Goal: Complete application form

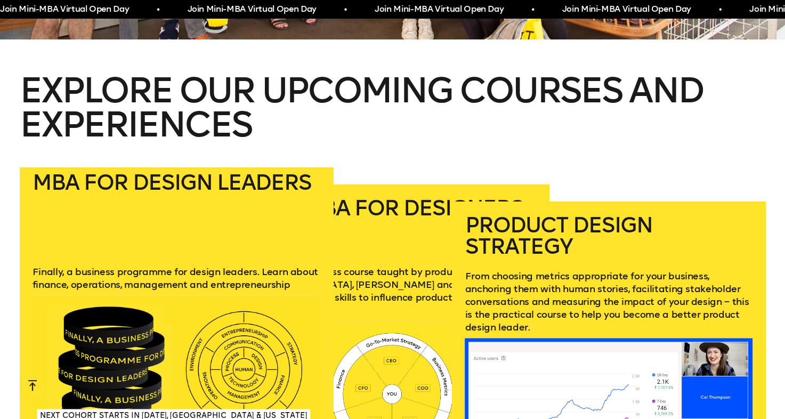
scroll to position [1469, 0]
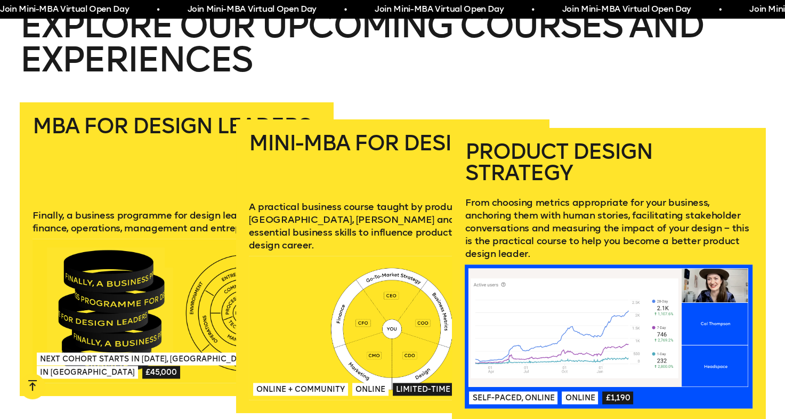
click at [642, 196] on p "From choosing metrics appropriate for your business, anchoring them with human …" at bounding box center [609, 228] width 288 height 64
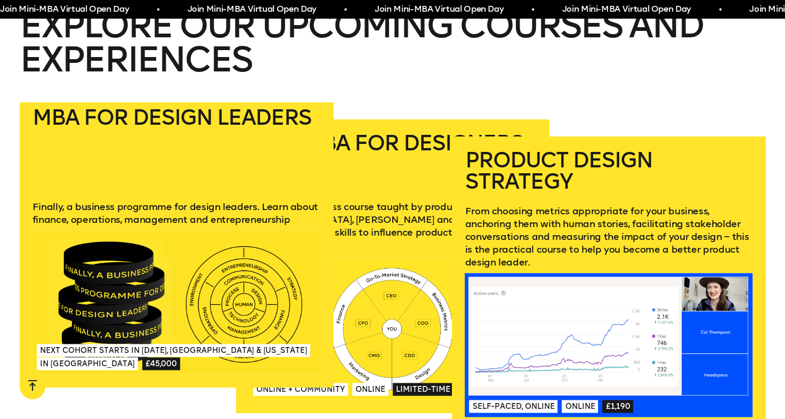
click at [120, 172] on h2 "MBA for Design Leaders" at bounding box center [177, 147] width 288 height 81
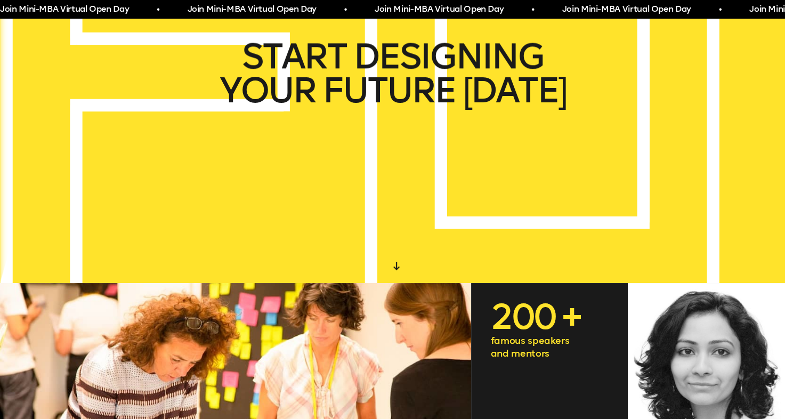
scroll to position [0, 0]
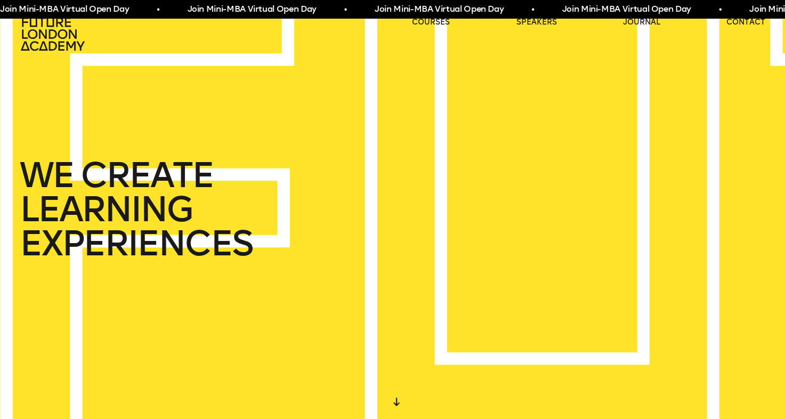
click at [397, 400] on div at bounding box center [396, 401] width 19 height 19
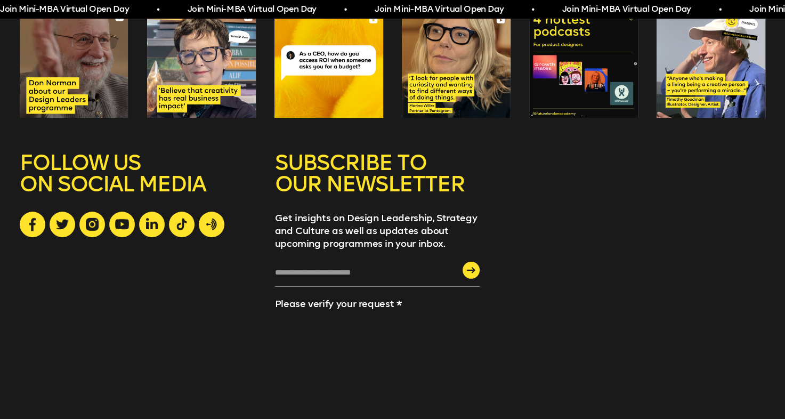
scroll to position [3067, 0]
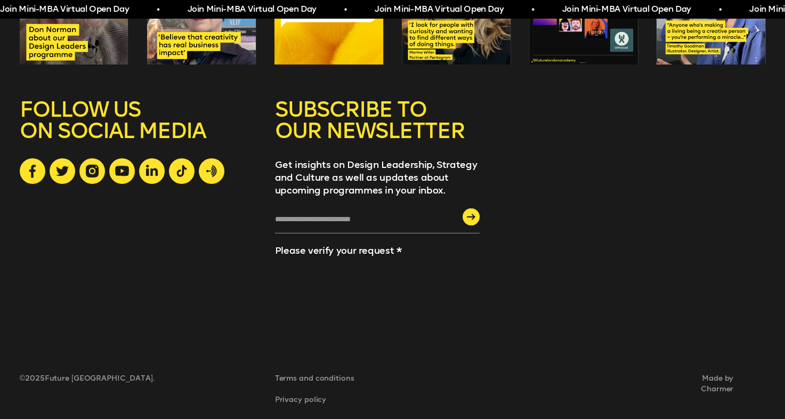
click at [315, 214] on input "text" at bounding box center [377, 224] width 205 height 20
click at [320, 214] on input "text" at bounding box center [377, 224] width 205 height 20
type input "**********"
click at [473, 208] on div "submit" at bounding box center [471, 216] width 17 height 17
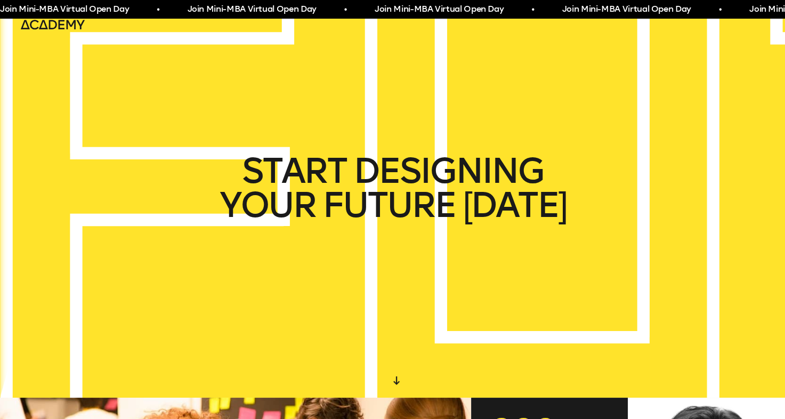
scroll to position [0, 0]
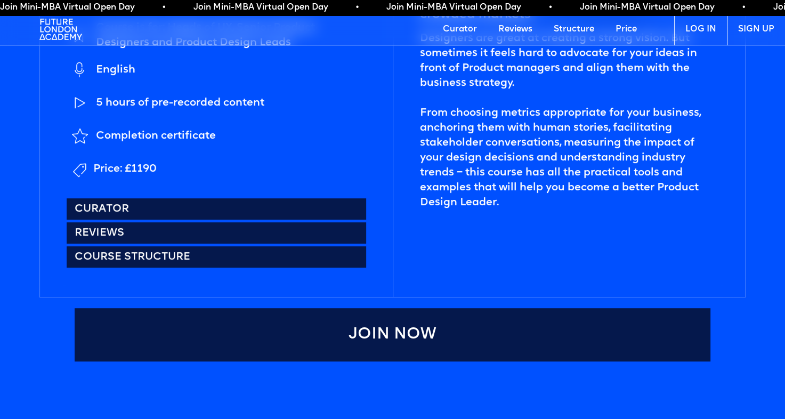
scroll to position [639, 0]
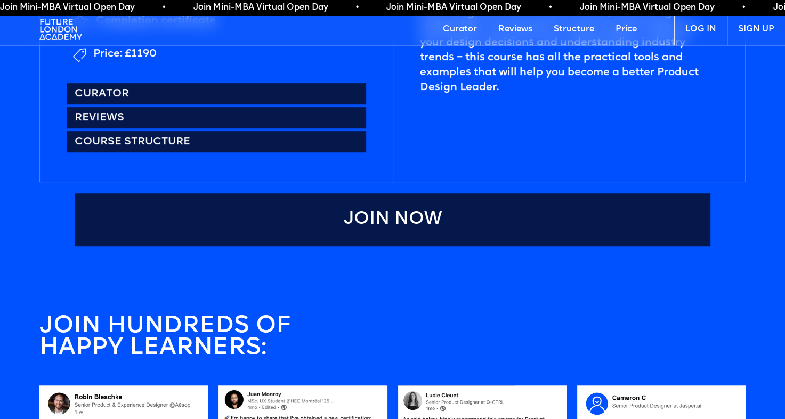
click at [433, 204] on link "Join Now" at bounding box center [393, 219] width 636 height 53
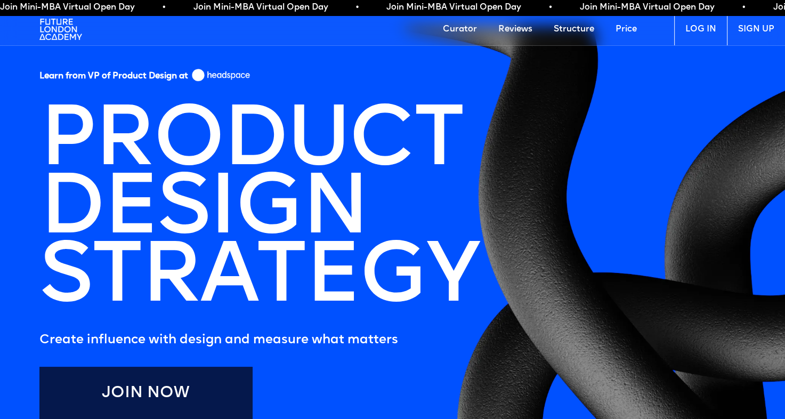
scroll to position [0, 0]
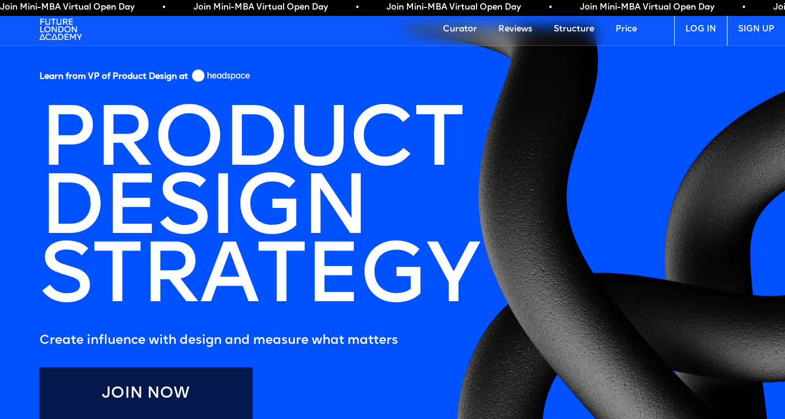
click at [585, 29] on link "Structure" at bounding box center [574, 29] width 62 height 32
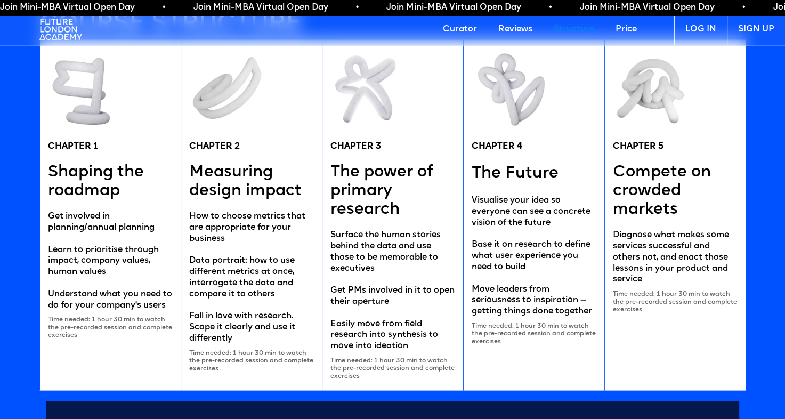
scroll to position [2135, 0]
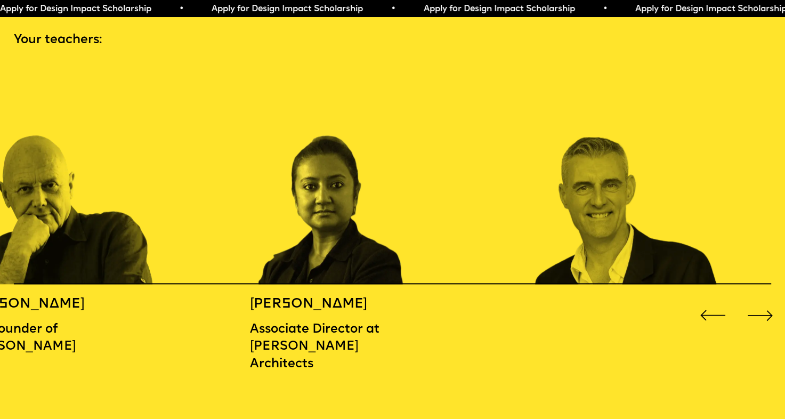
scroll to position [1226, 0]
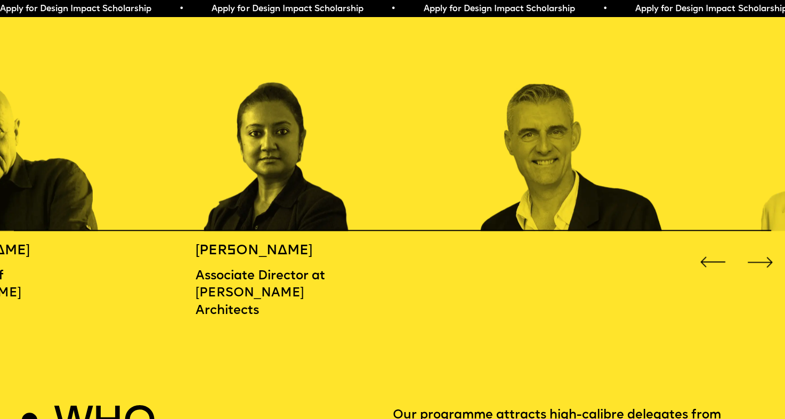
click at [292, 211] on img "2 / 16" at bounding box center [290, 121] width 189 height 220
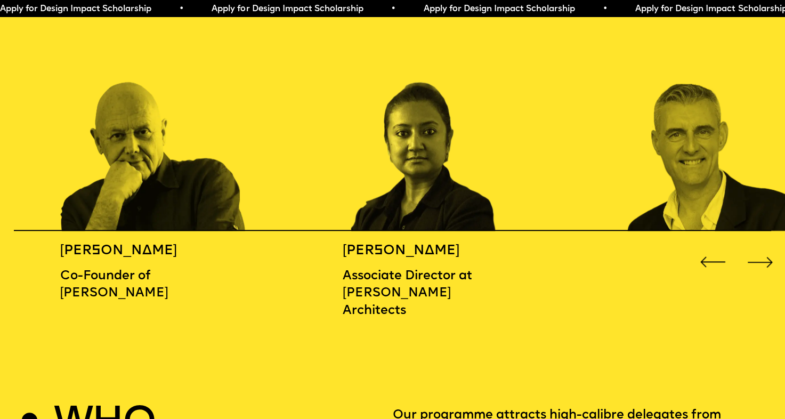
click at [459, 195] on img "2 / 16" at bounding box center [437, 121] width 189 height 220
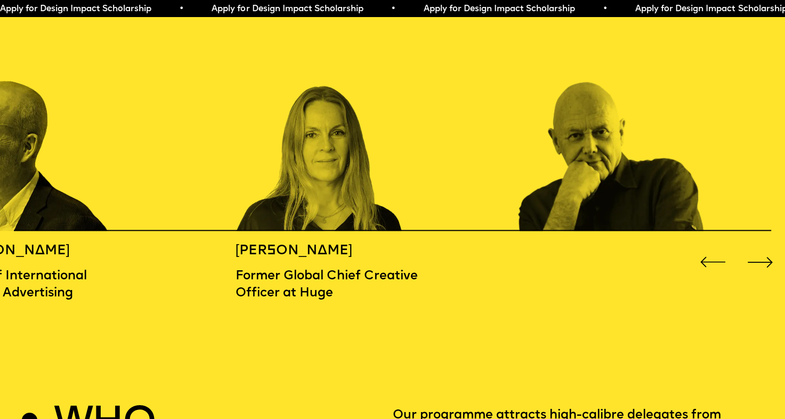
click at [424, 193] on img "16 / 16" at bounding box center [330, 121] width 189 height 220
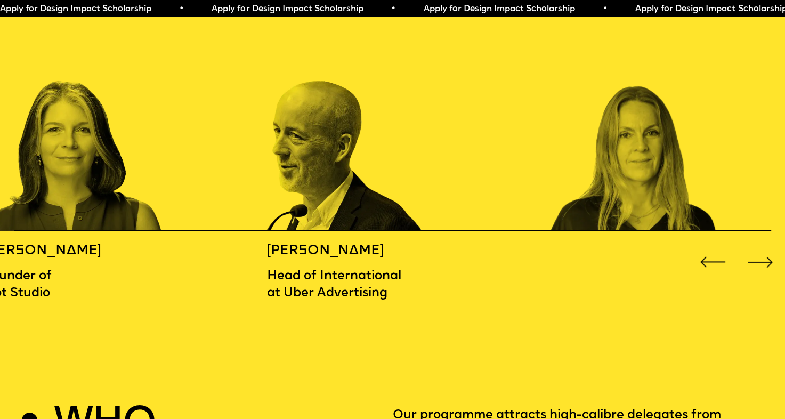
click at [426, 190] on img "15 / 16" at bounding box center [361, 121] width 189 height 220
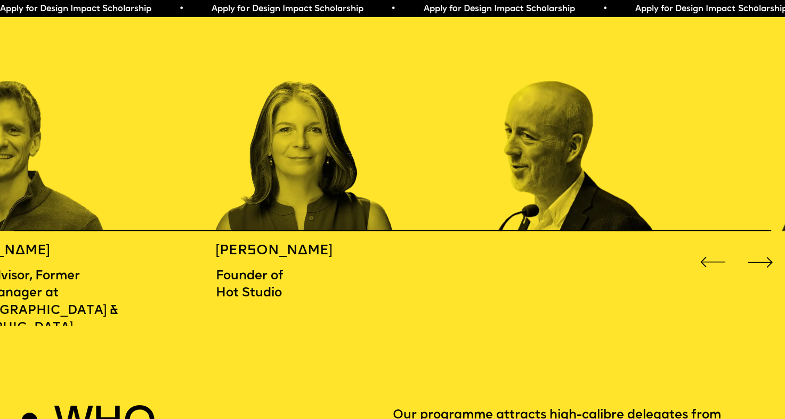
click at [404, 193] on img "14 / 16" at bounding box center [309, 121] width 189 height 220
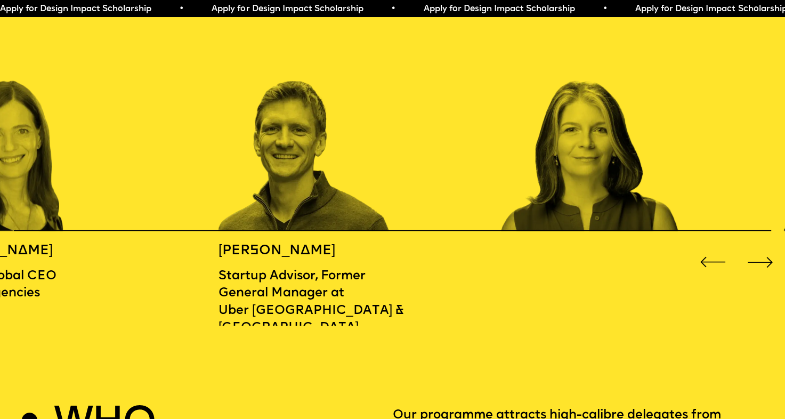
click at [407, 182] on img "13 / 16" at bounding box center [312, 121] width 189 height 220
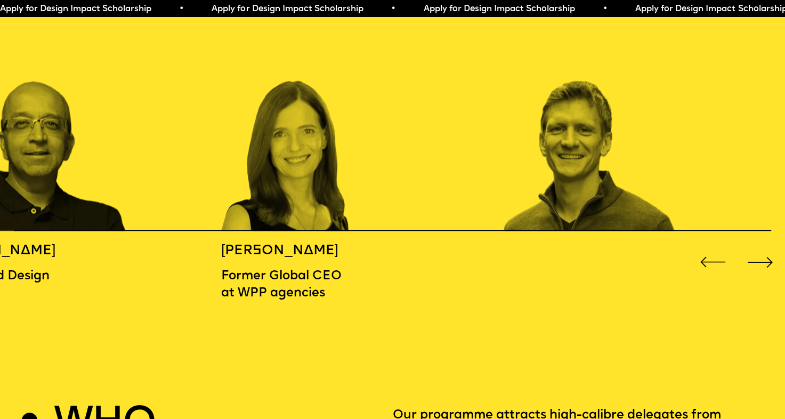
click at [410, 183] on img "12 / 16" at bounding box center [315, 121] width 189 height 220
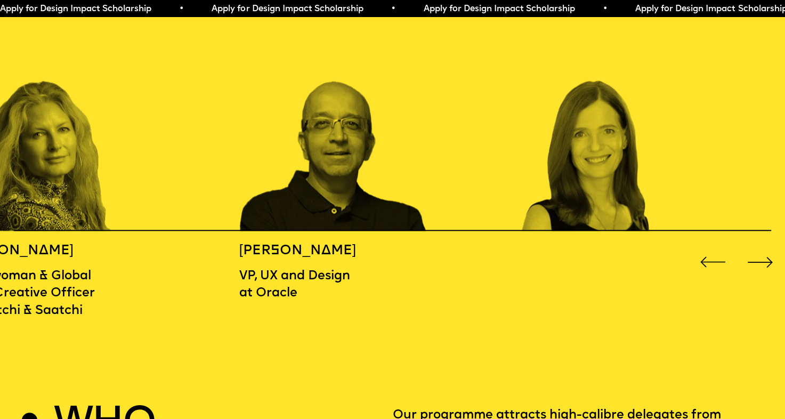
click at [428, 180] on img "11 / 16" at bounding box center [333, 121] width 189 height 220
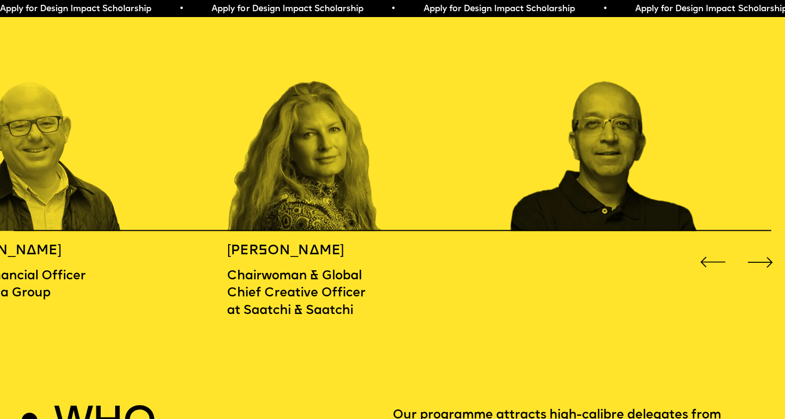
click at [416, 186] on img "10 / 16" at bounding box center [321, 121] width 189 height 220
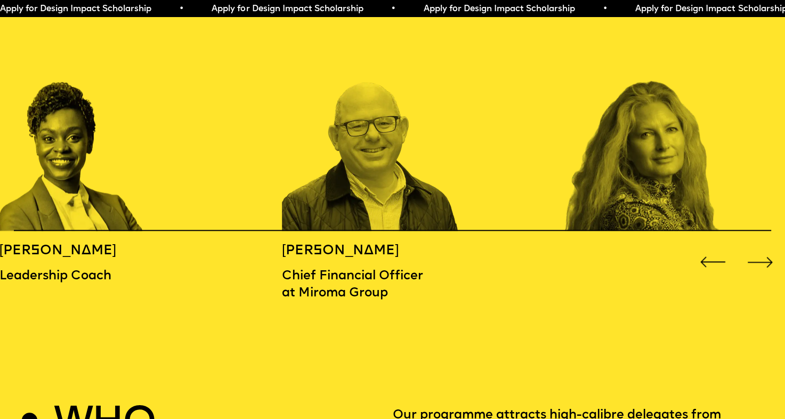
click at [466, 189] on img "9 / 16" at bounding box center [376, 121] width 189 height 220
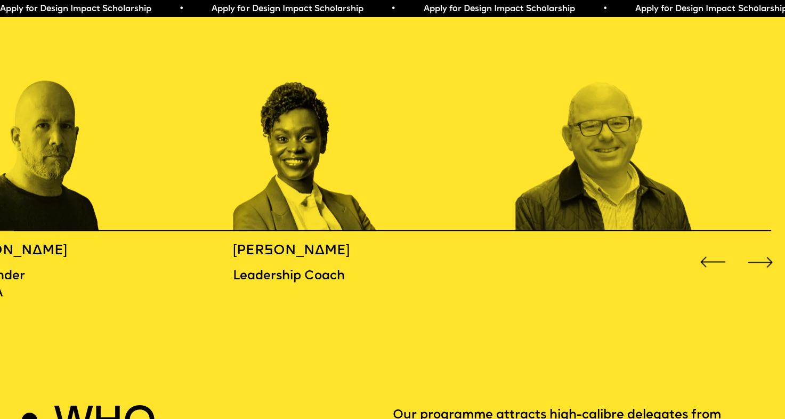
click at [422, 192] on img "8 / 16" at bounding box center [327, 121] width 189 height 220
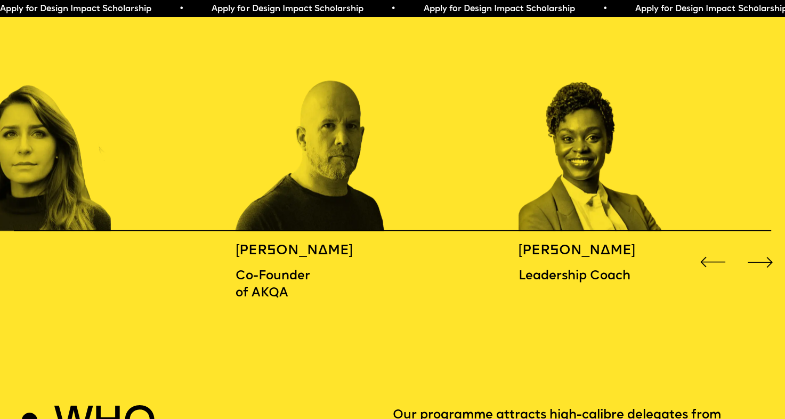
click at [424, 180] on img "7 / 16" at bounding box center [330, 121] width 189 height 220
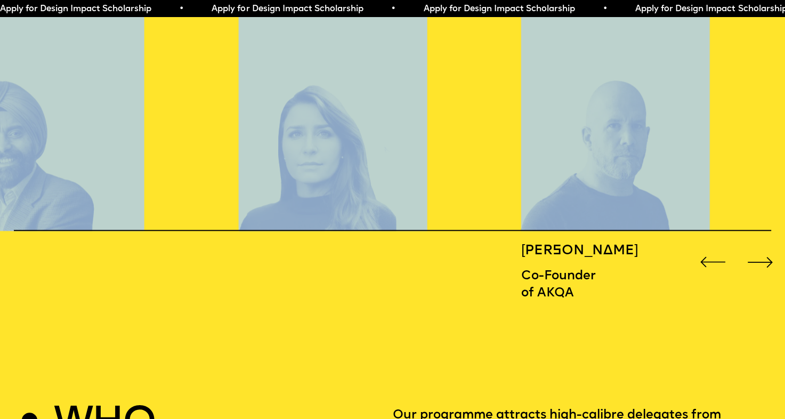
drag, startPoint x: 501, startPoint y: 191, endPoint x: 625, endPoint y: 188, distance: 123.7
click at [618, 188] on div "MICHAEL WOLFF Co-Founder of Wolff Olins BIDISHA SINHA Associate Director at Zah…" at bounding box center [392, 168] width 785 height 314
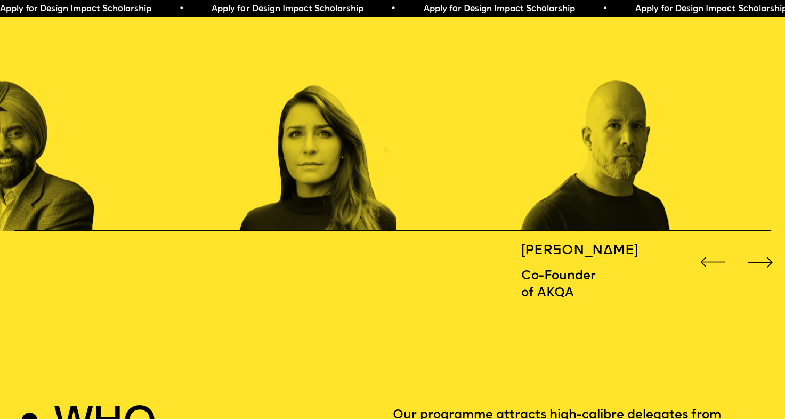
click at [527, 235] on div "MICHAEL WOLFF Co-Founder of Wolff Olins BIDISHA SINHA Associate Director at Zah…" at bounding box center [392, 168] width 785 height 314
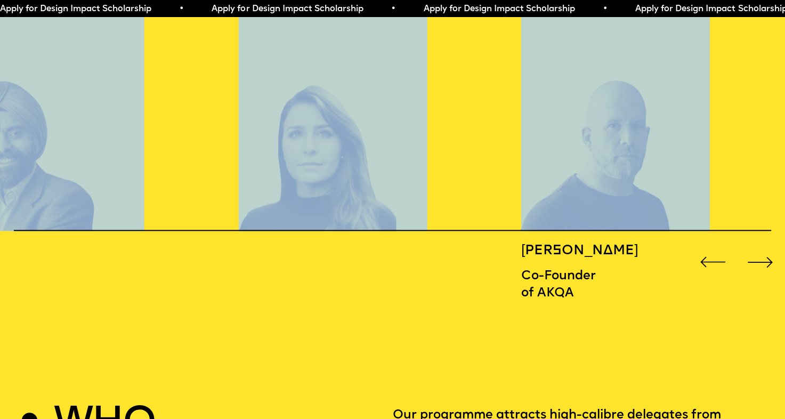
drag, startPoint x: 530, startPoint y: 198, endPoint x: 640, endPoint y: 200, distance: 110.3
click at [640, 200] on div "MICHAEL WOLFF Co-Founder of Wolff Olins BIDISHA SINHA Associate Director at Zah…" at bounding box center [392, 168] width 785 height 314
drag, startPoint x: 640, startPoint y: 200, endPoint x: 561, endPoint y: 200, distance: 79.4
click at [561, 200] on div "MICHAEL WOLFF Co-Founder of Wolff Olins BIDISHA SINHA Associate Director at Zah…" at bounding box center [392, 168] width 785 height 314
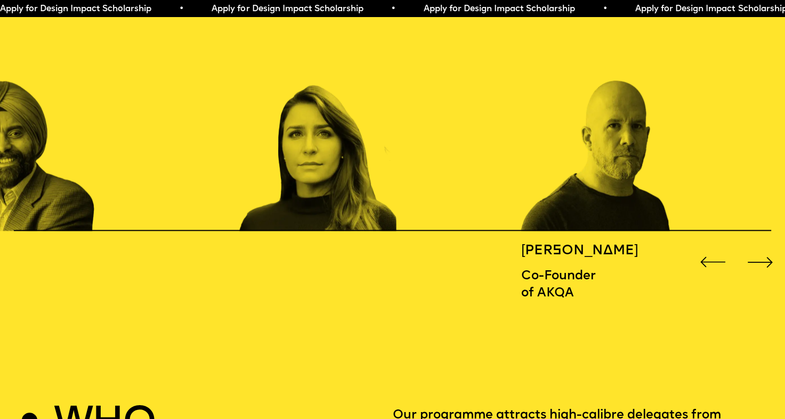
click at [482, 263] on div "MICHAEL WOLFF Co-Founder of Wolff Olins BIDISHA SINHA Associate Director at Zah…" at bounding box center [392, 168] width 785 height 314
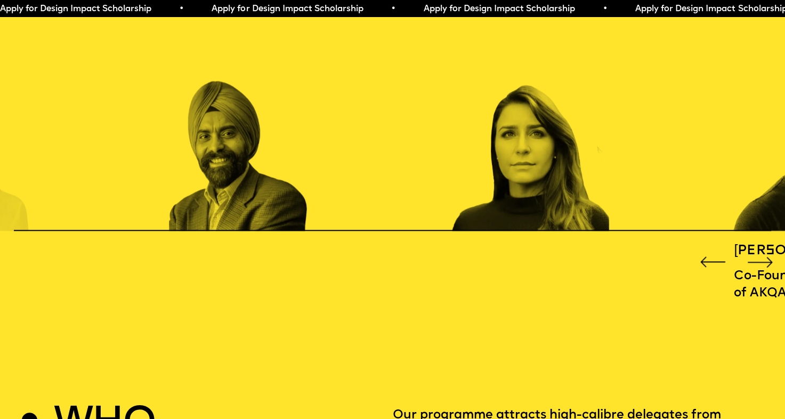
click at [640, 164] on img "6 / 16" at bounding box center [545, 121] width 189 height 220
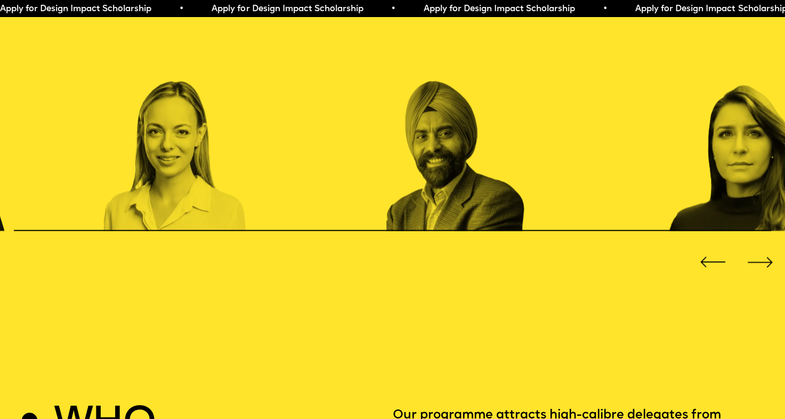
click at [537, 177] on img "5 / 16" at bounding box center [480, 121] width 189 height 220
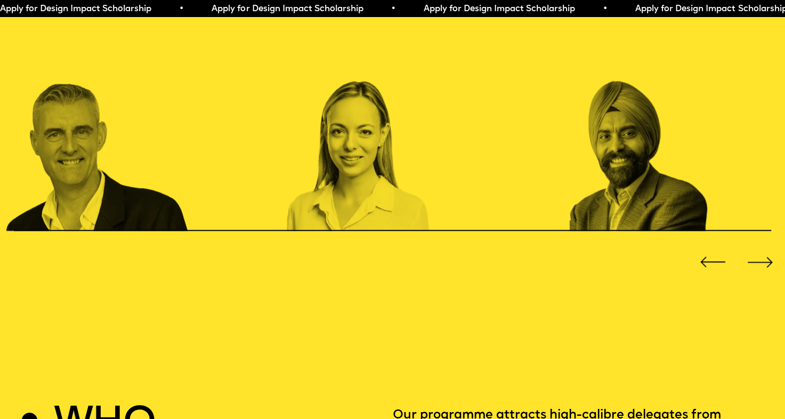
click at [475, 177] on img "4 / 16" at bounding box center [381, 121] width 189 height 220
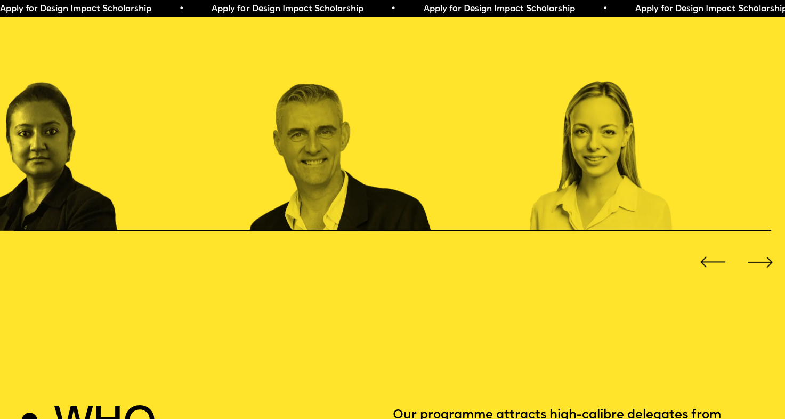
click at [436, 170] on img "3 / 16" at bounding box center [341, 121] width 189 height 220
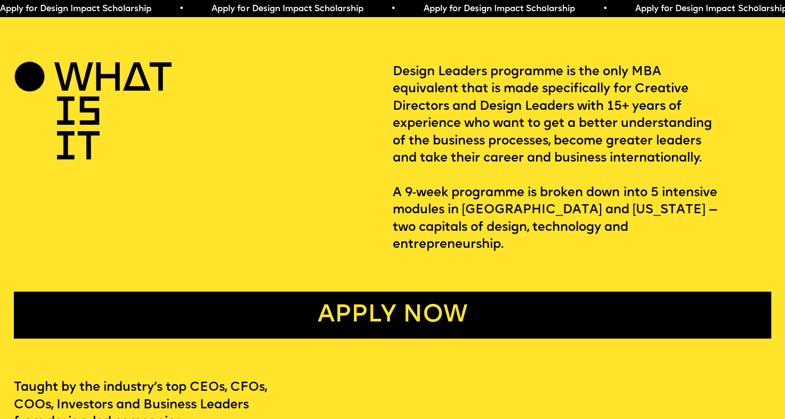
scroll to position [454, 0]
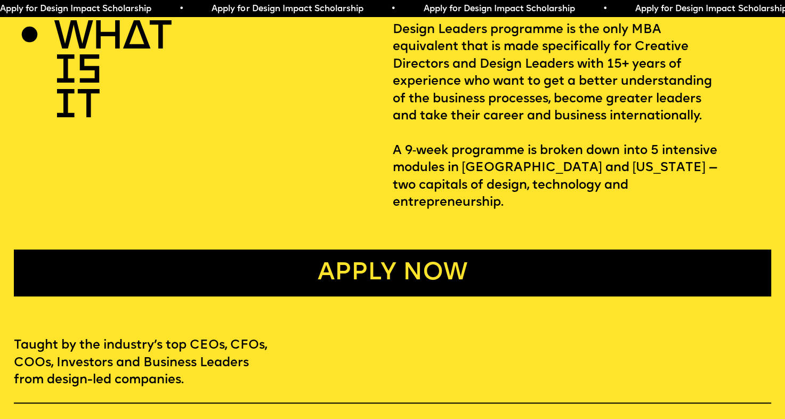
click at [491, 260] on link "Apply now" at bounding box center [393, 272] width 758 height 47
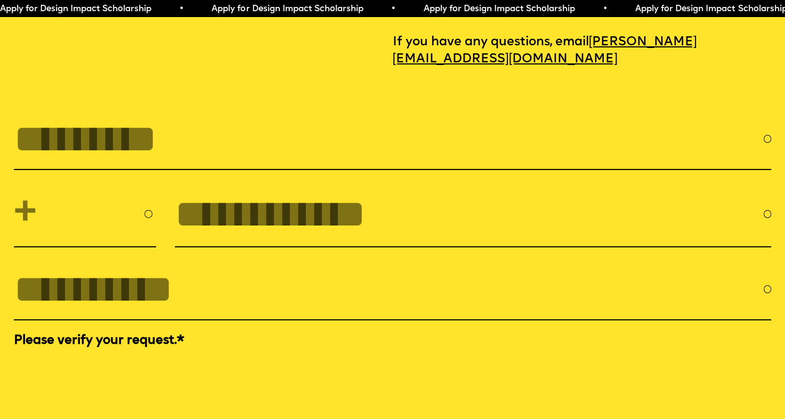
scroll to position [3551, 0]
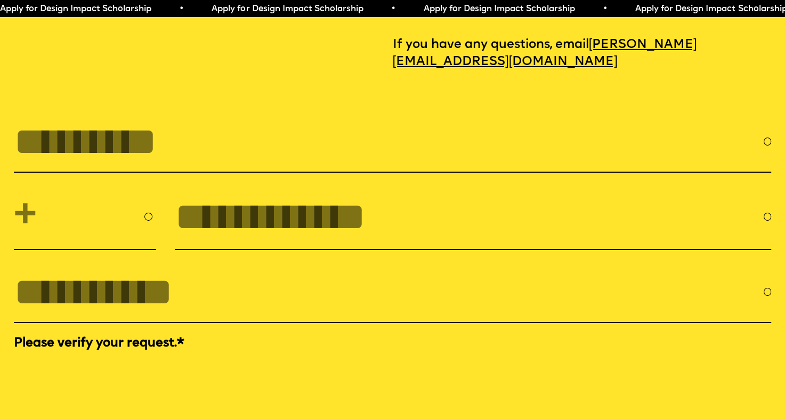
click at [268, 164] on input "FULL NAME" at bounding box center [389, 141] width 750 height 44
type input "**********"
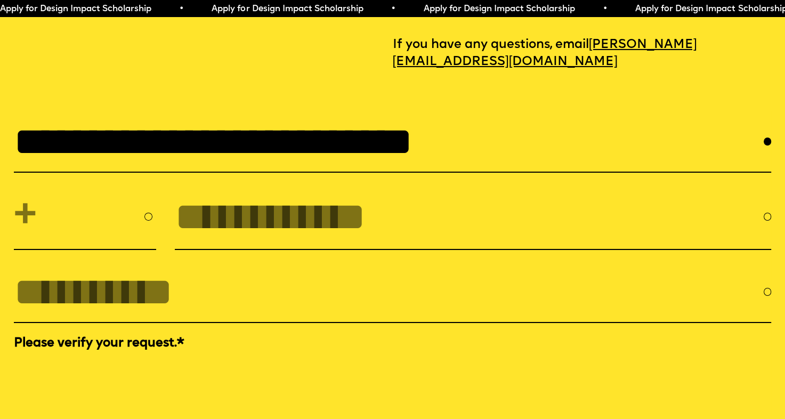
type input "**********"
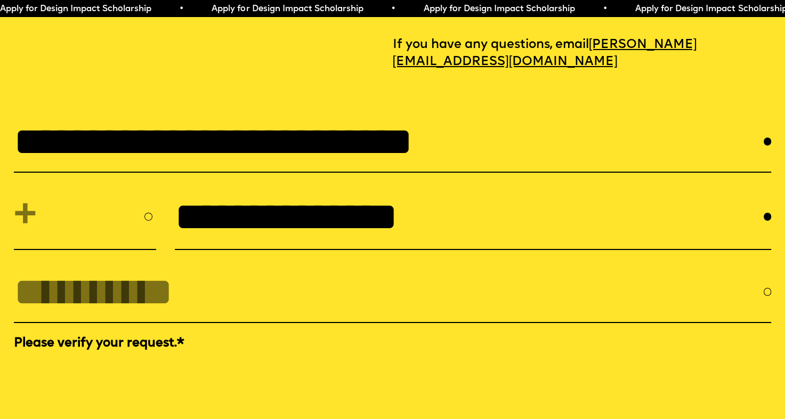
type input "**********"
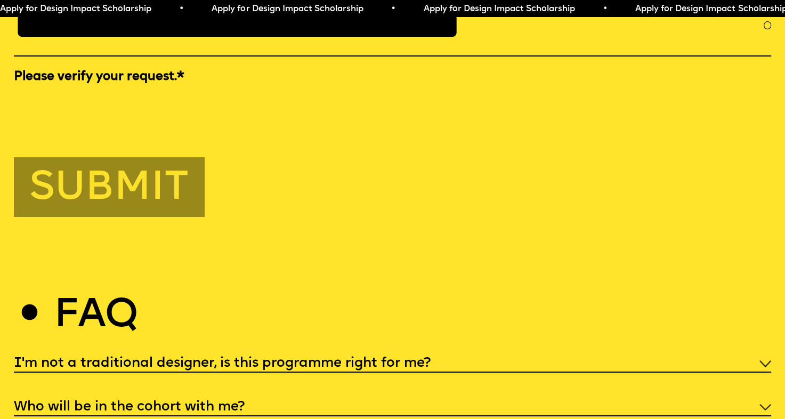
scroll to position [3711, 0]
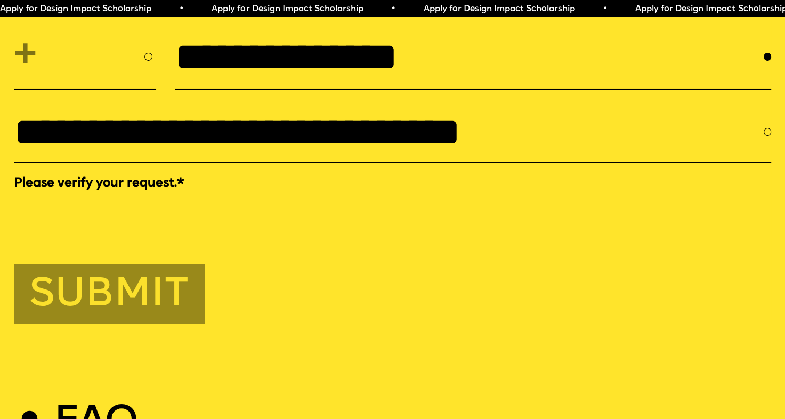
click at [168, 324] on button "Submit" at bounding box center [109, 294] width 191 height 60
click at [27, 82] on select "**********" at bounding box center [85, 57] width 143 height 49
select select "****"
click at [14, 73] on select "**********" at bounding box center [85, 57] width 143 height 49
type input "**********"
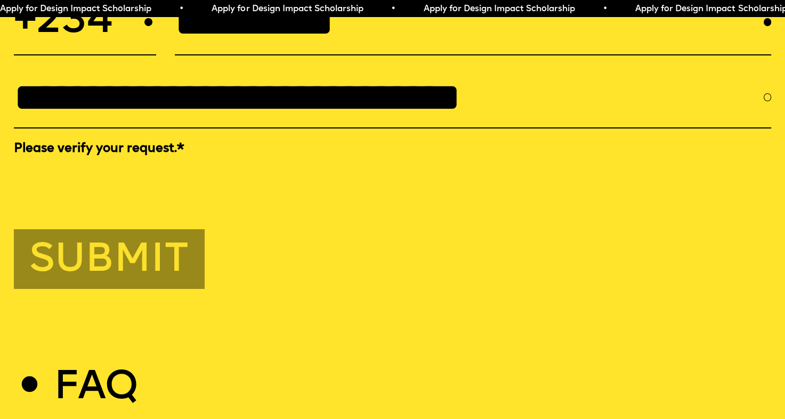
scroll to position [3764, 0]
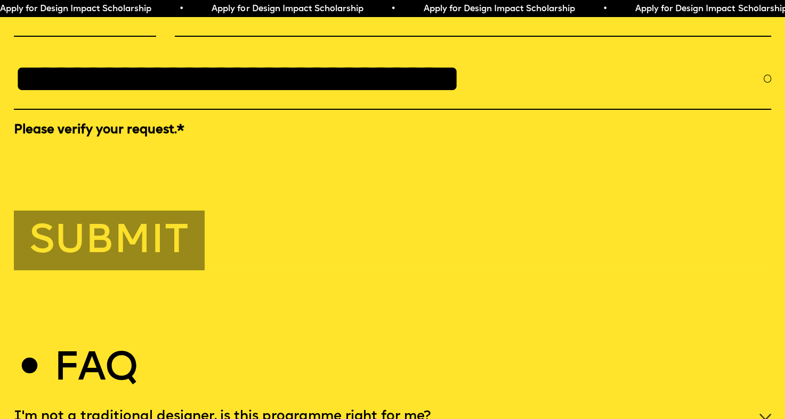
click at [144, 271] on button "Submit" at bounding box center [109, 241] width 191 height 60
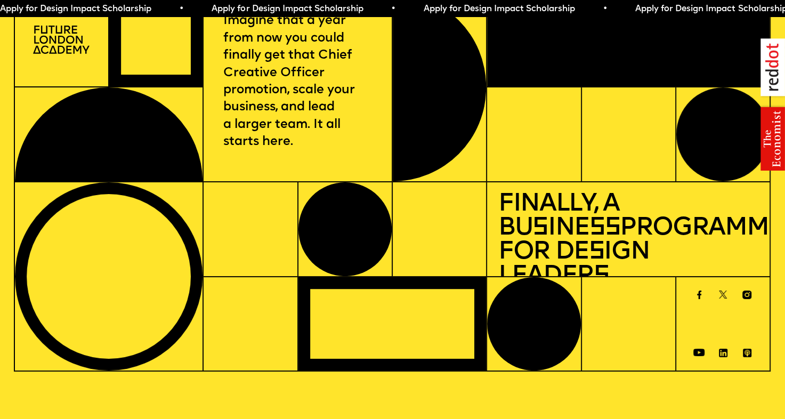
scroll to position [0, 0]
